Goal: Transaction & Acquisition: Purchase product/service

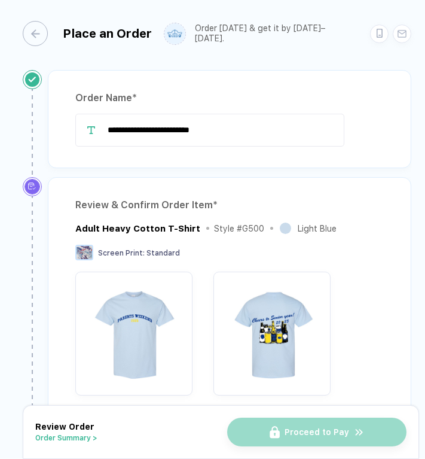
scroll to position [507, 0]
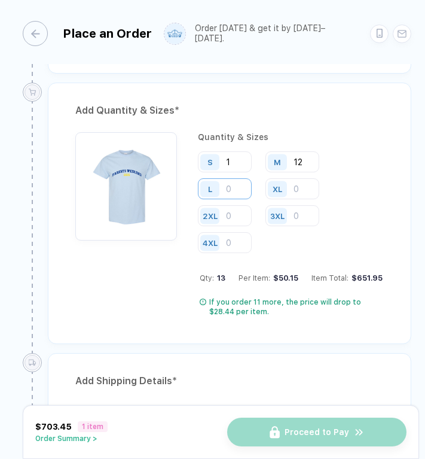
type input "12"
click at [240, 186] on input "number" at bounding box center [225, 188] width 54 height 21
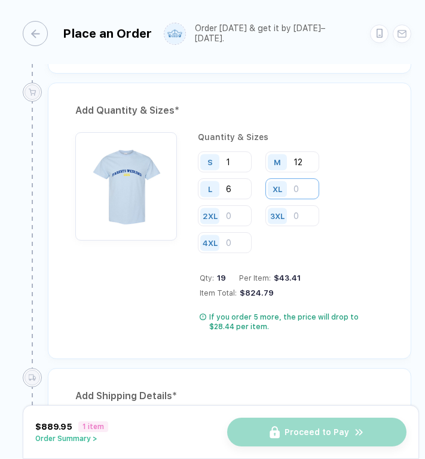
type input "6"
click at [306, 185] on input "number" at bounding box center [292, 188] width 54 height 21
type input "3"
click at [230, 216] on input "number" at bounding box center [225, 215] width 54 height 21
type input "5"
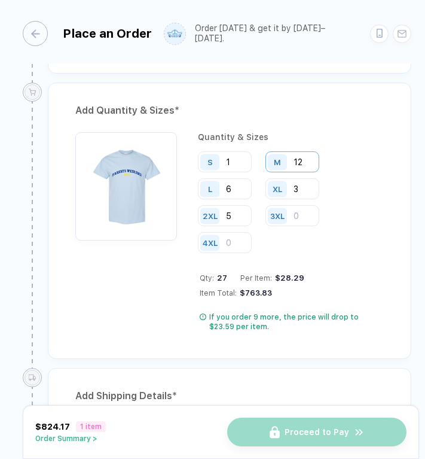
click at [304, 160] on input "12" at bounding box center [292, 161] width 54 height 21
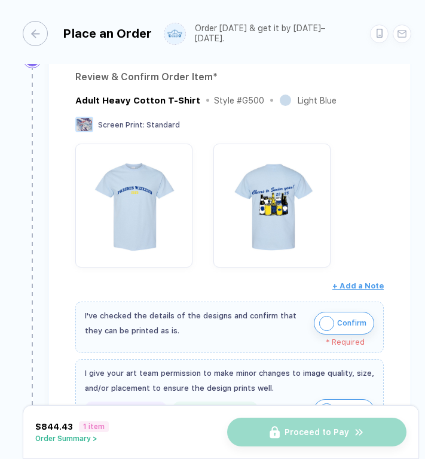
scroll to position [129, 0]
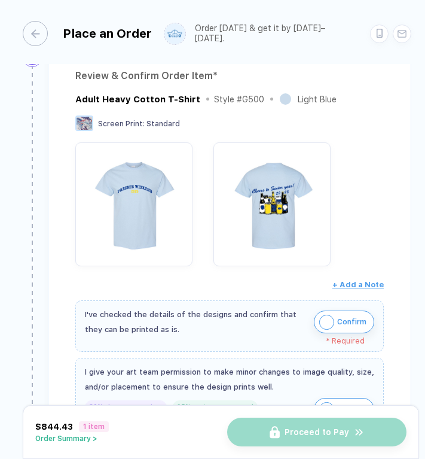
type input "13"
click at [325, 320] on img "button" at bounding box center [326, 322] width 15 height 15
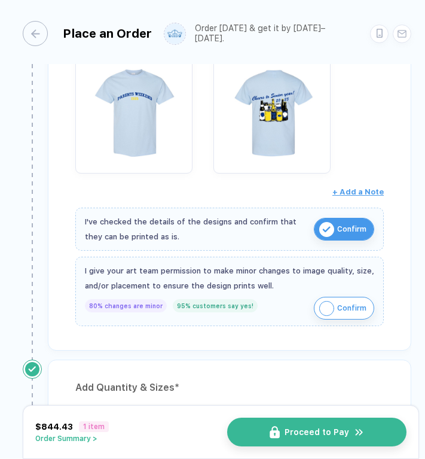
scroll to position [237, 0]
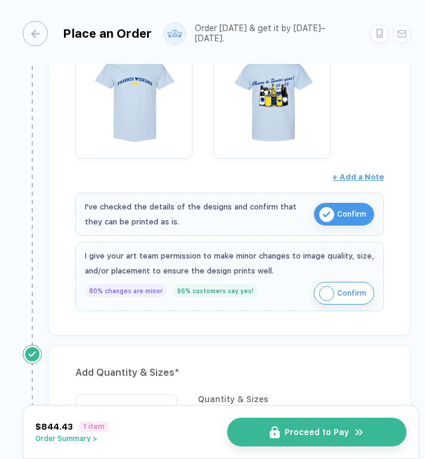
click at [322, 292] on img "button" at bounding box center [326, 293] width 15 height 15
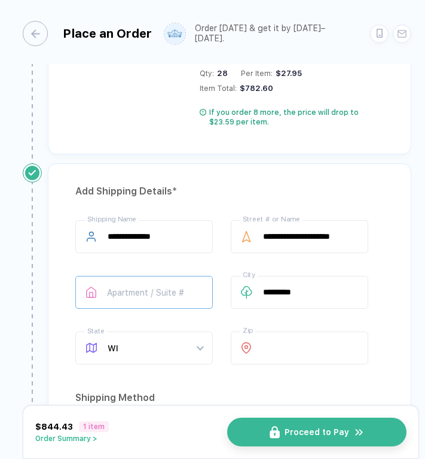
scroll to position [706, 0]
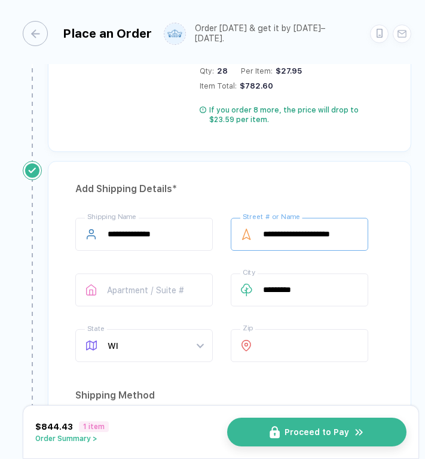
drag, startPoint x: 263, startPoint y: 234, endPoint x: 395, endPoint y: 234, distance: 131.6
click at [395, 234] on div "**********" at bounding box center [230, 447] width 364 height 572
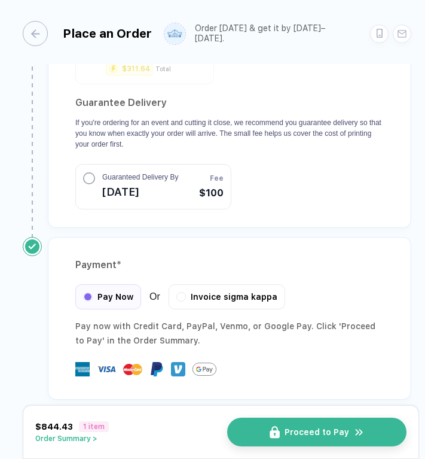
scroll to position [1210, 0]
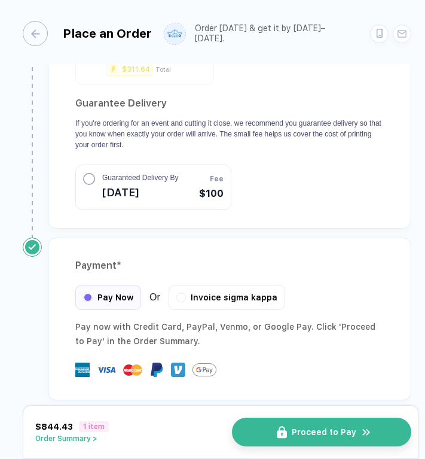
type input "**********"
click at [281, 436] on img "button" at bounding box center [282, 432] width 10 height 13
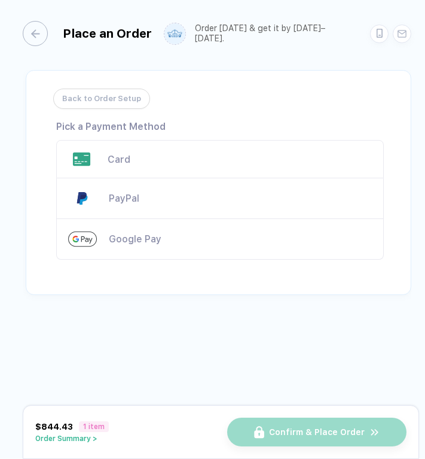
click at [209, 154] on div "Card" at bounding box center [240, 159] width 264 height 11
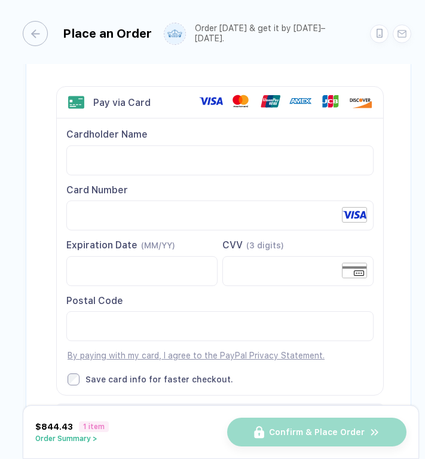
scroll to position [57, 0]
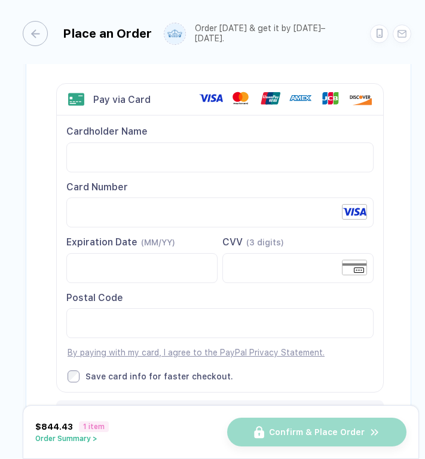
click at [219, 337] on div "Expiration Date (MM/YY) CVV (3 digits) Postal Code" at bounding box center [219, 297] width 307 height 123
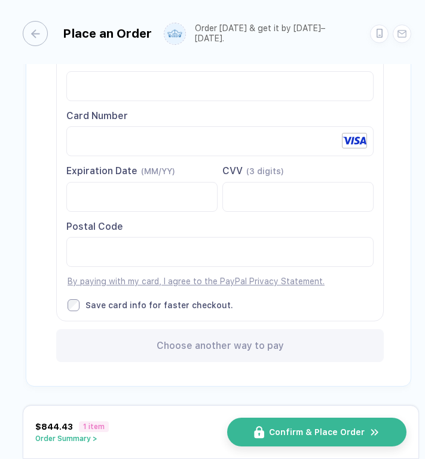
scroll to position [127, 0]
click at [271, 428] on img "button" at bounding box center [266, 432] width 10 height 13
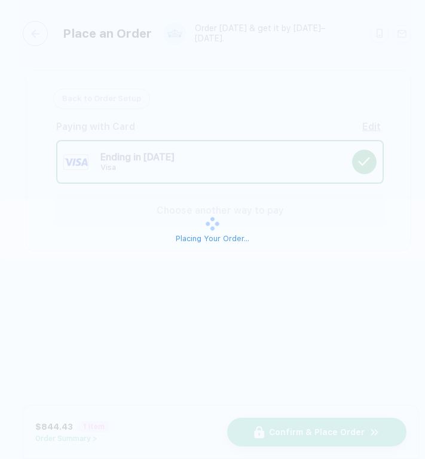
scroll to position [0, 0]
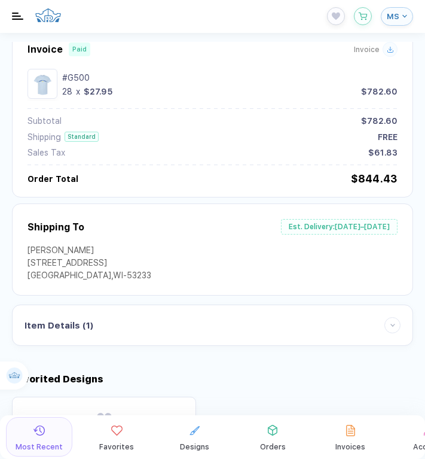
scroll to position [122, 0]
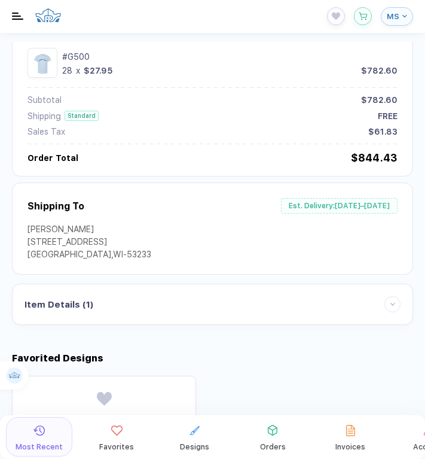
click at [233, 301] on div "Item Details ( 1 )" at bounding box center [213, 304] width 376 height 16
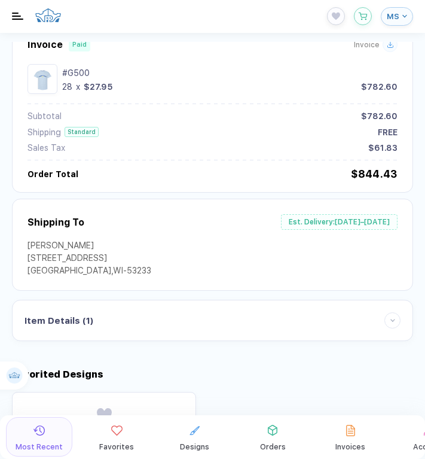
scroll to position [94, 0]
